Goal: Navigation & Orientation: Find specific page/section

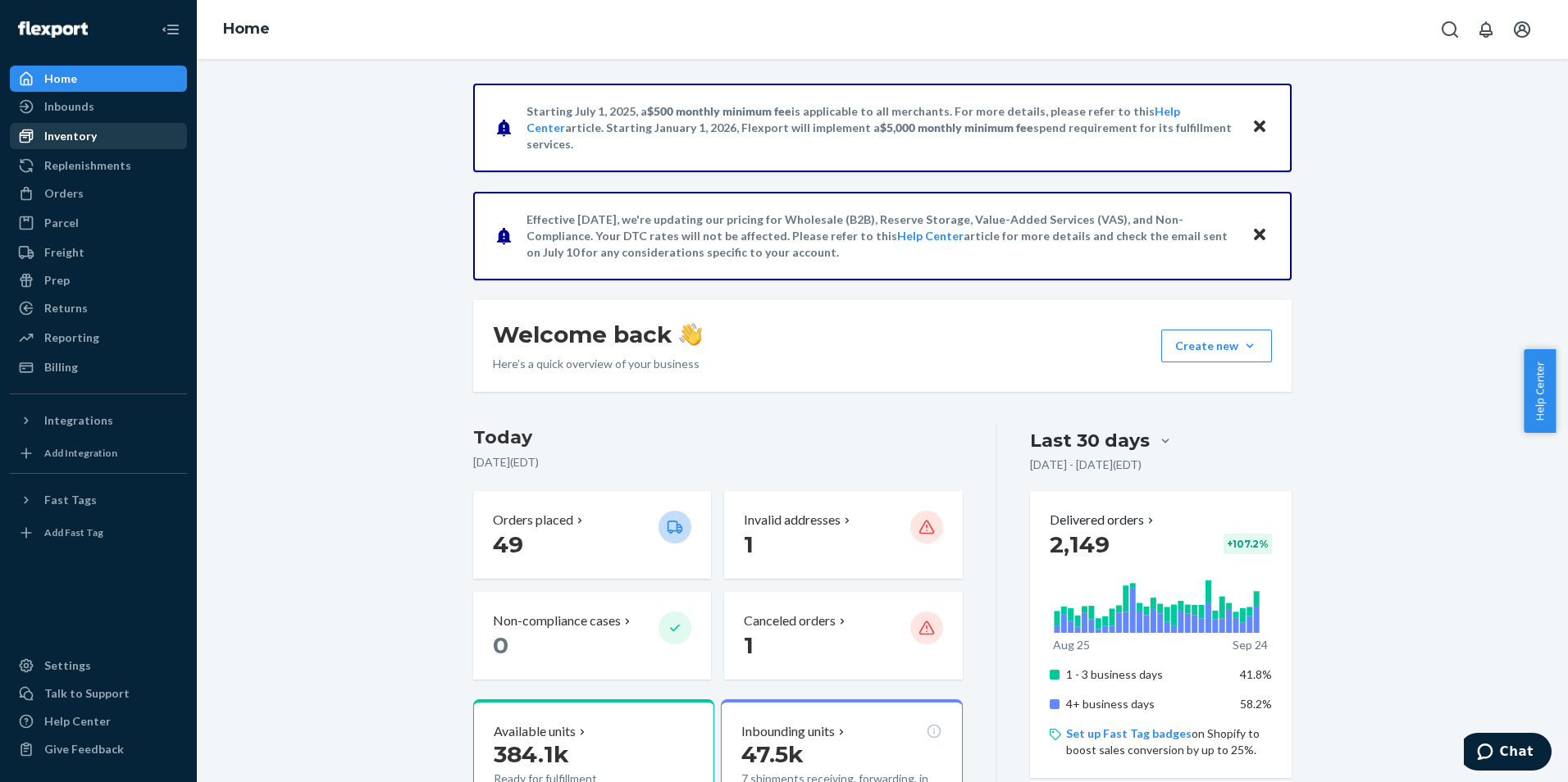
click at [67, 131] on div "Inventory" at bounding box center [71, 136] width 53 height 16
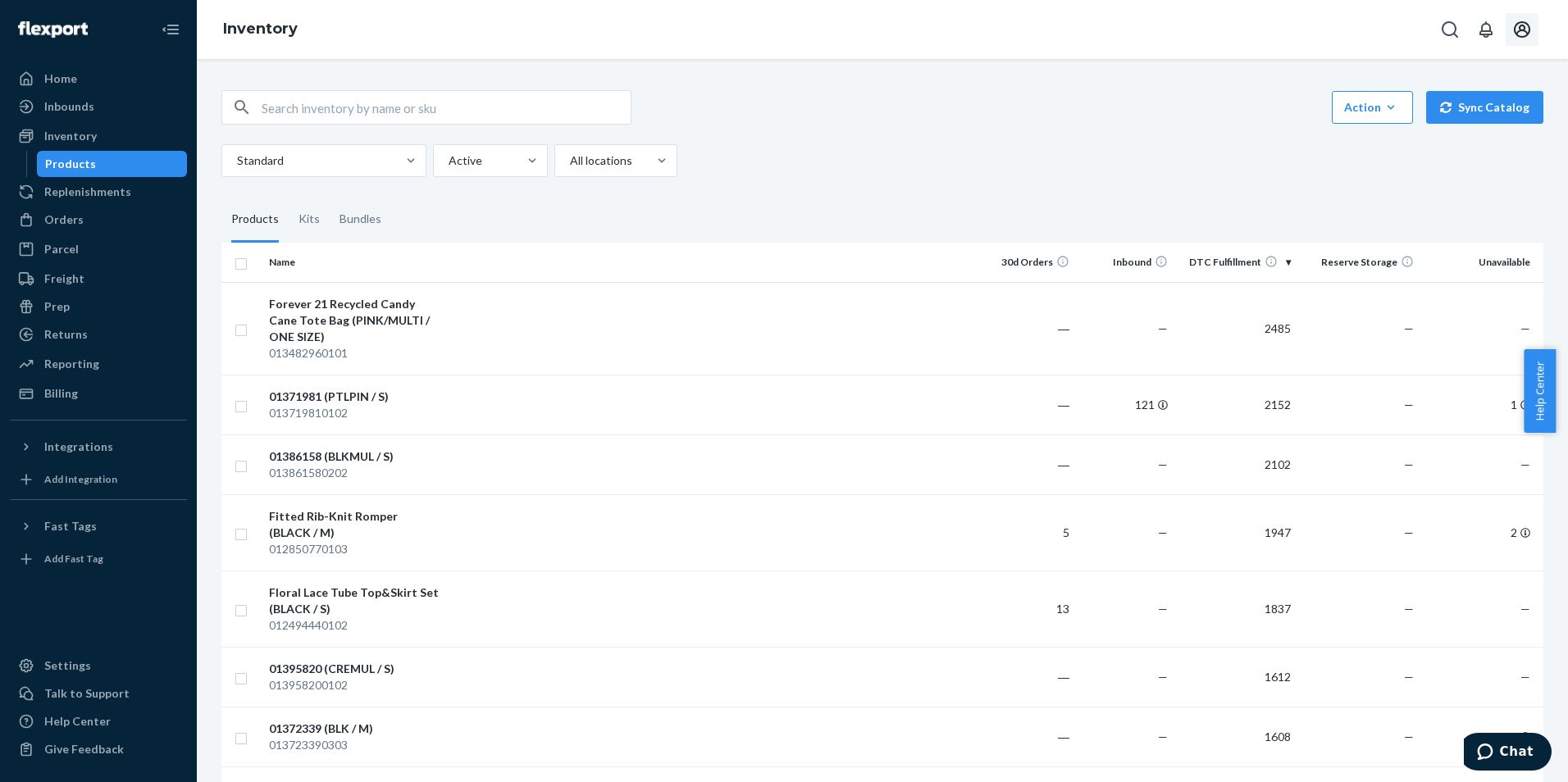
click at [1519, 24] on icon "Open account menu" at bounding box center [1522, 29] width 20 height 20
click at [910, 106] on div "Action Create product Create kit or bundle Bulk create products Bulk update pro…" at bounding box center [882, 107] width 1322 height 35
click at [65, 106] on div "Inbounds" at bounding box center [69, 106] width 50 height 16
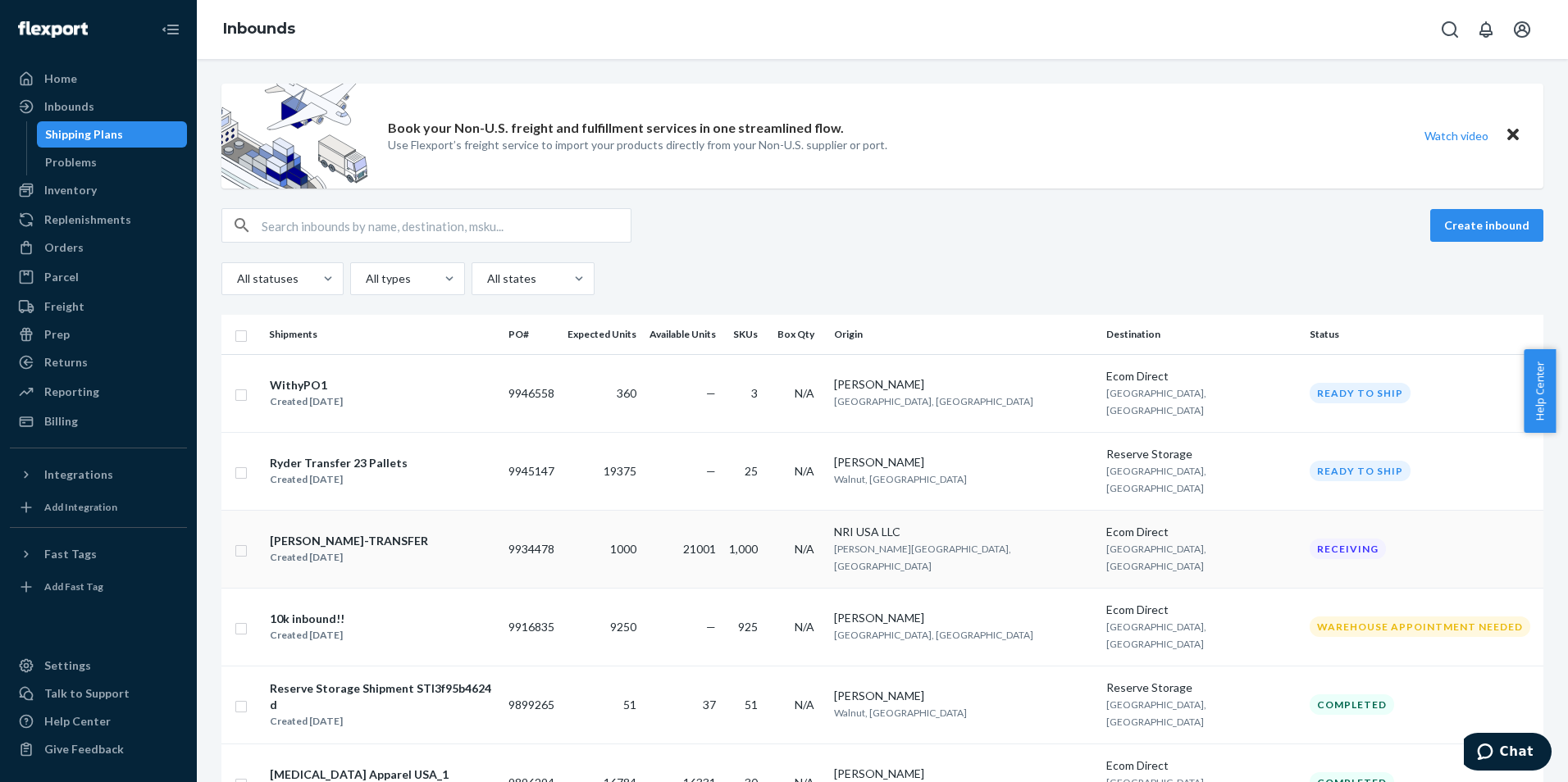
click at [340, 533] on div "[PERSON_NAME]-TRANSFER" at bounding box center [349, 540] width 158 height 16
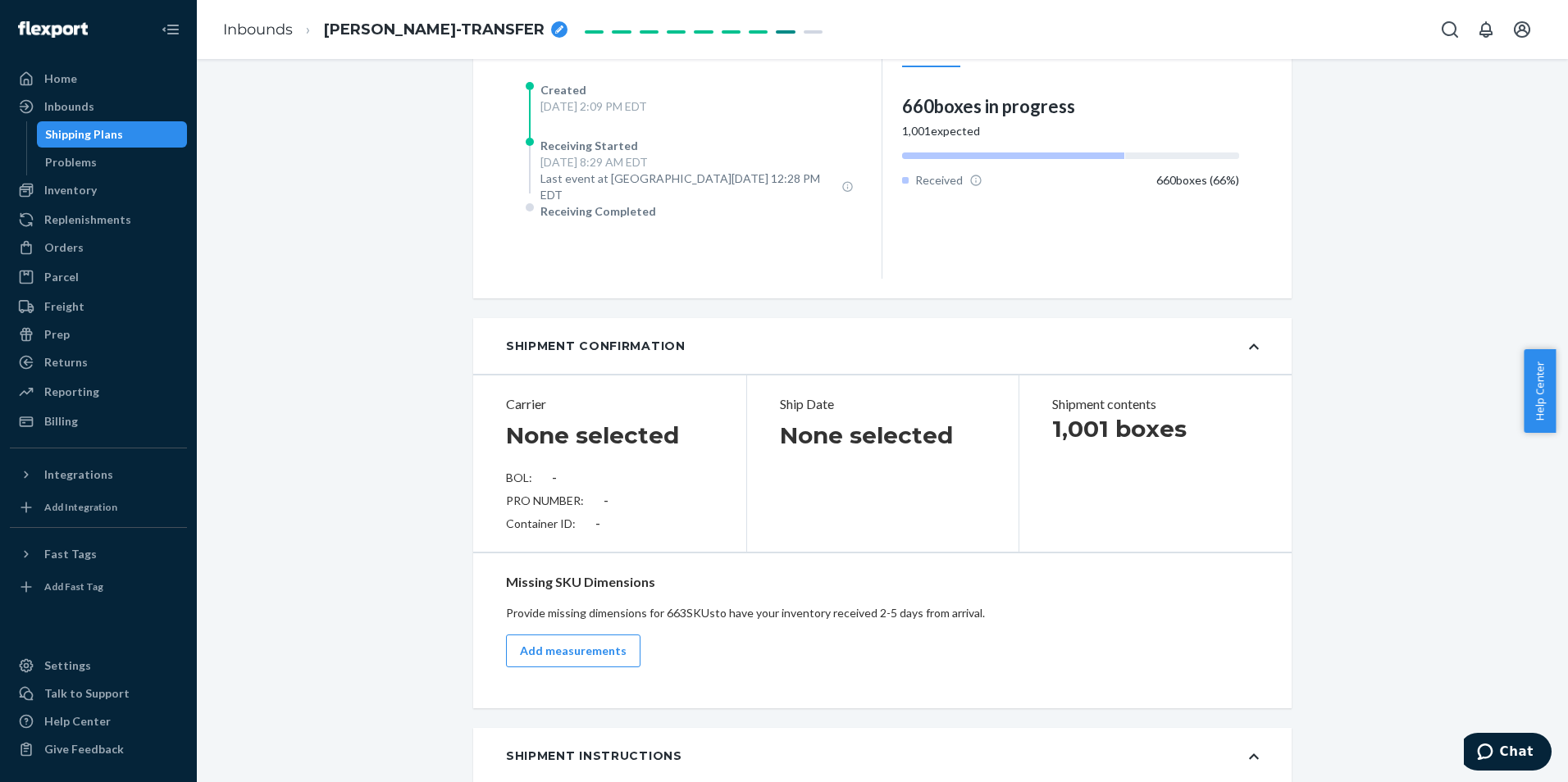
scroll to position [164, 0]
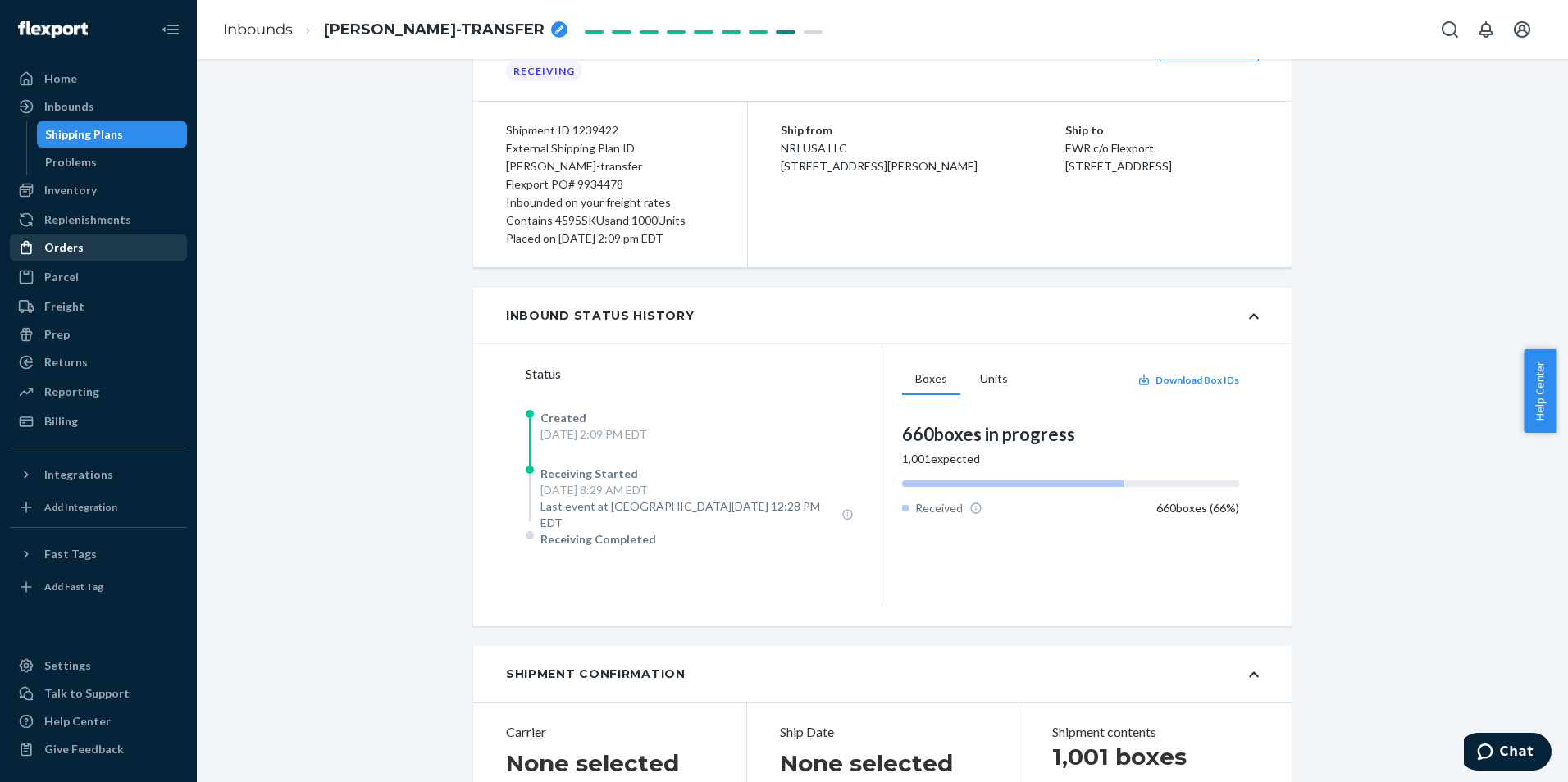
click at [83, 243] on div "Orders" at bounding box center [98, 247] width 174 height 23
